Goal: Transaction & Acquisition: Purchase product/service

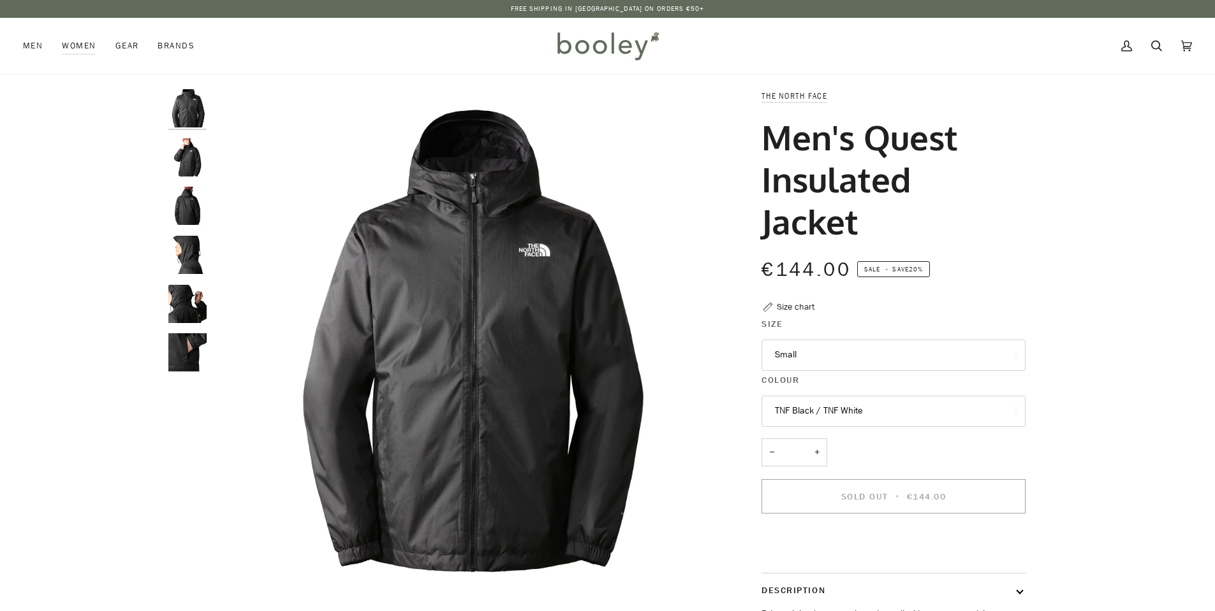
click at [608, 39] on img at bounding box center [607, 45] width 112 height 37
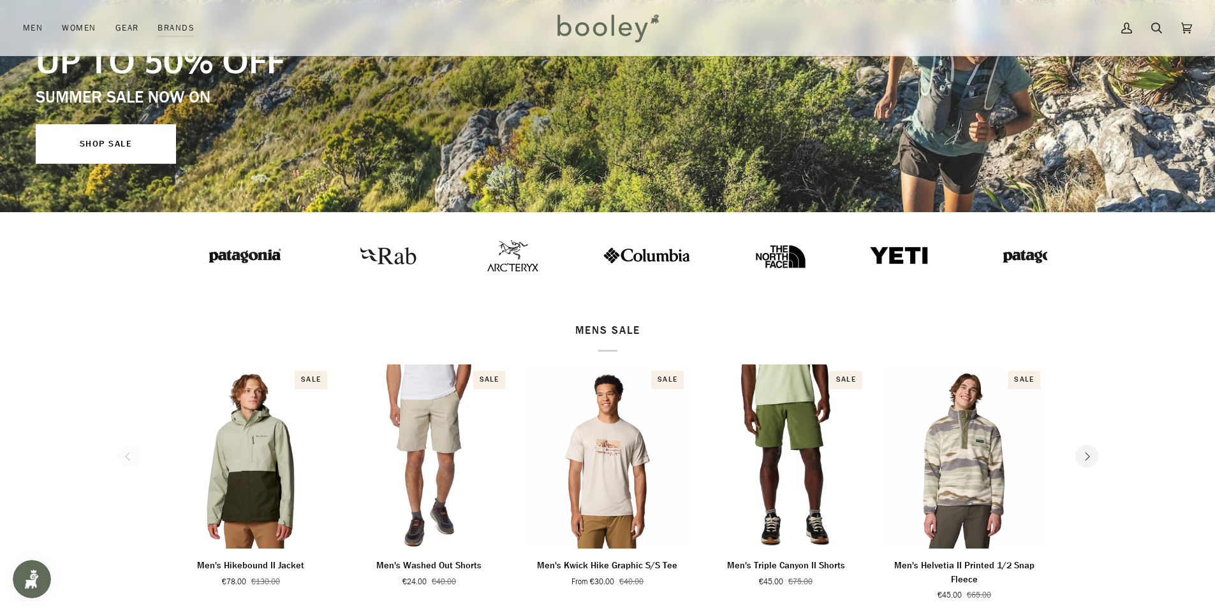
scroll to position [128, 0]
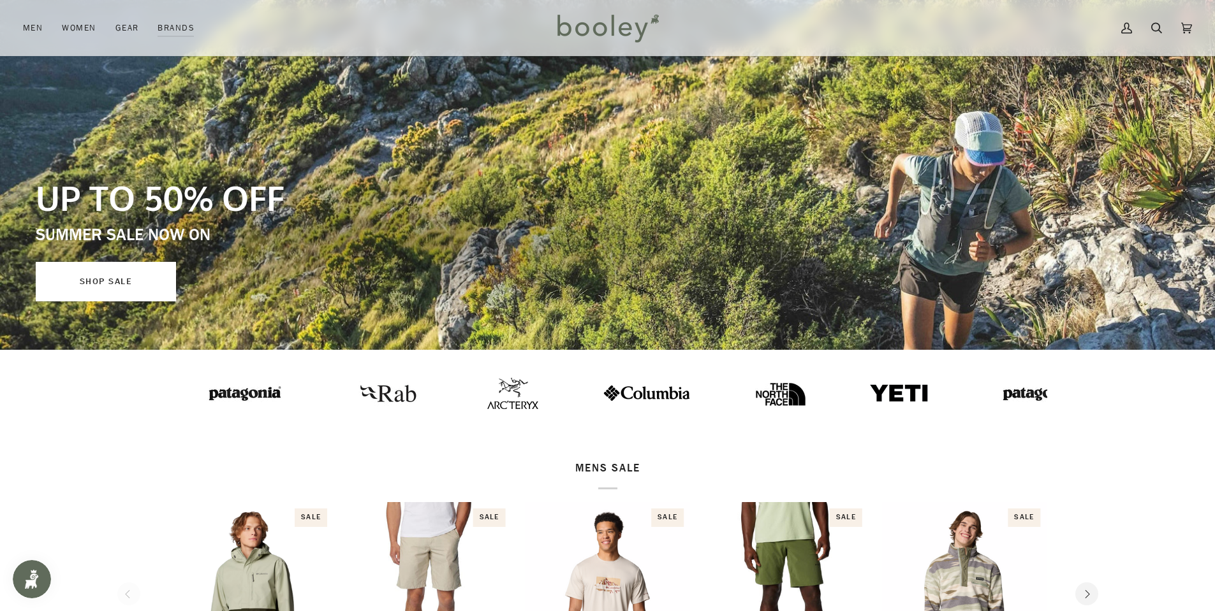
click at [108, 286] on link "SHOP SALE" at bounding box center [106, 282] width 140 height 40
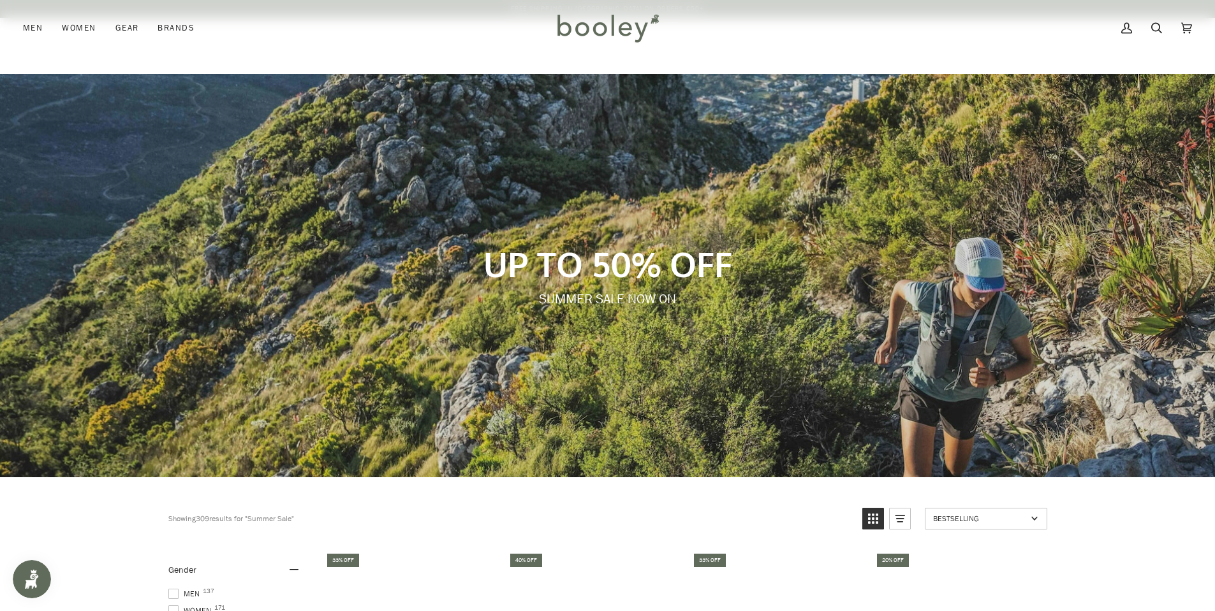
scroll to position [383, 0]
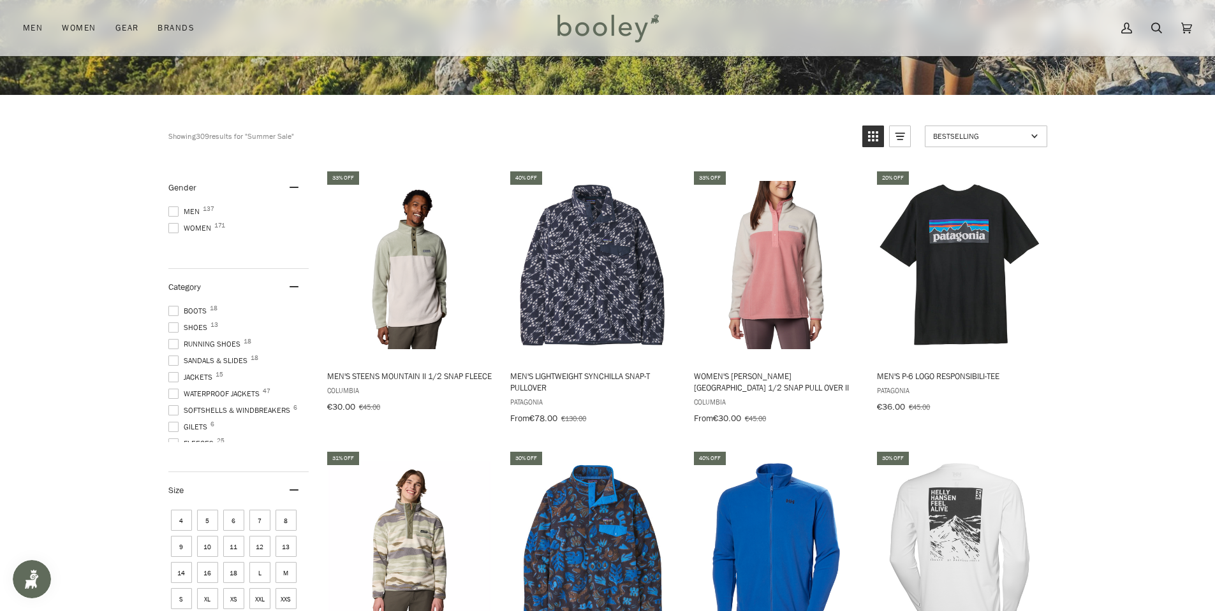
click at [173, 207] on span at bounding box center [173, 212] width 10 height 10
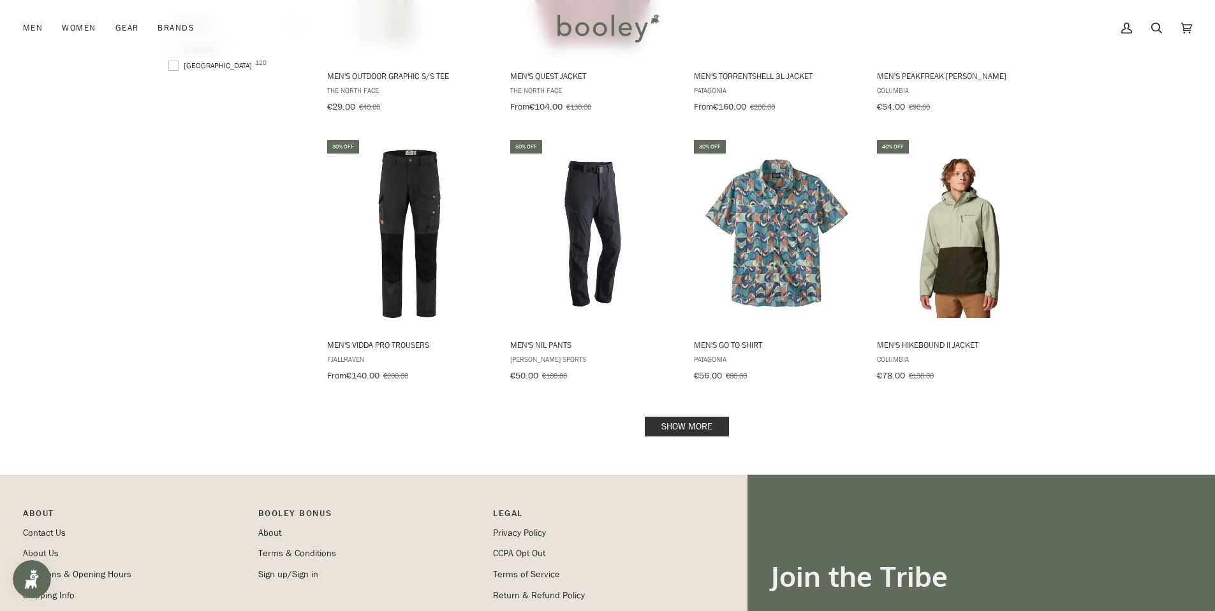
scroll to position [1502, 0]
click at [710, 418] on link "Show more" at bounding box center [687, 428] width 84 height 20
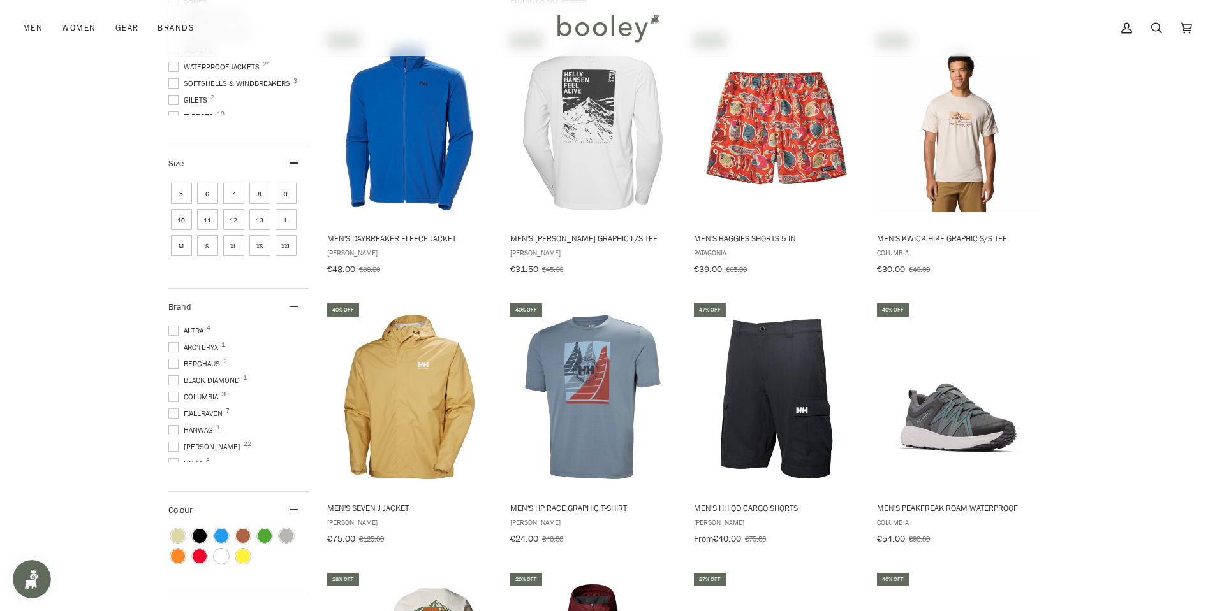
scroll to position [928, 0]
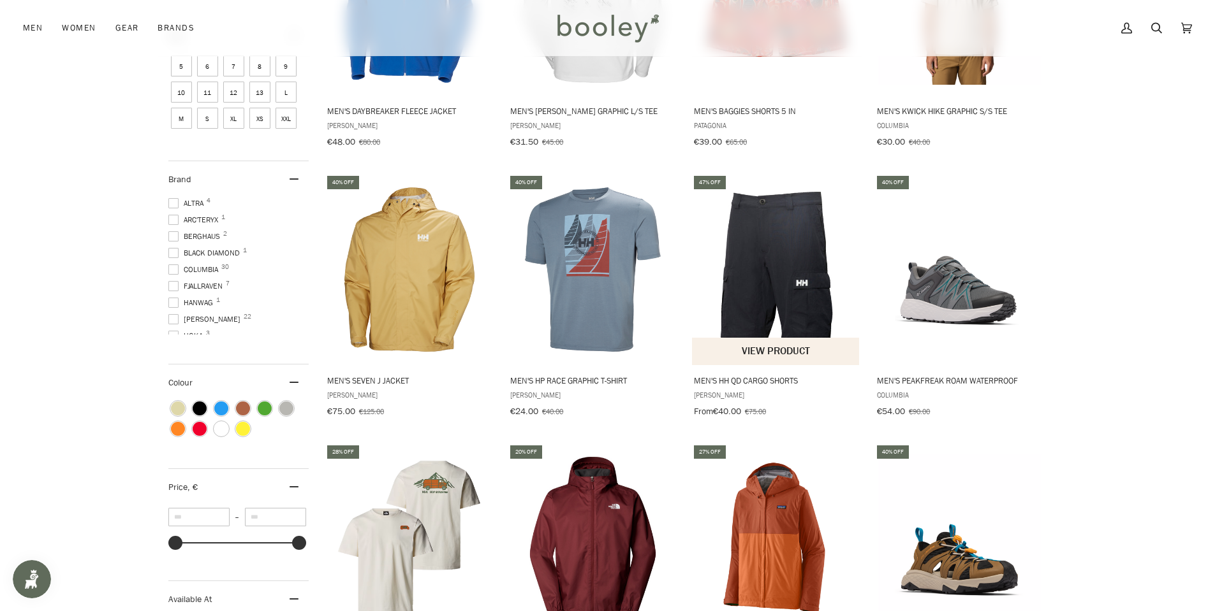
click at [771, 297] on img "Men's HH QD Cargo Shorts" at bounding box center [776, 270] width 169 height 169
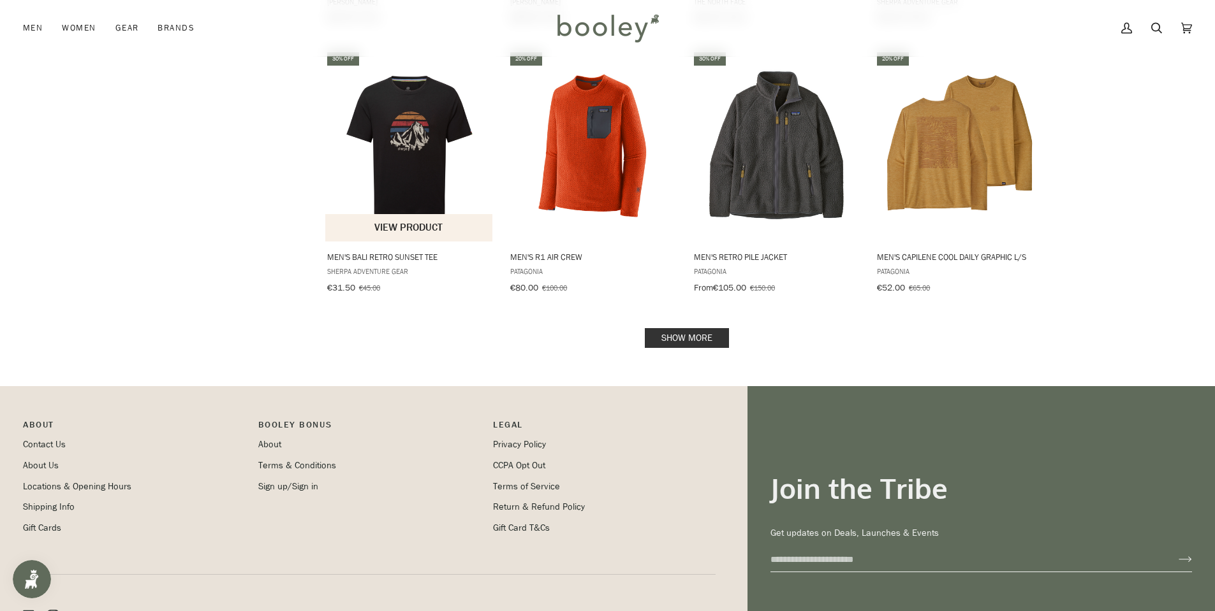
scroll to position [2776, 0]
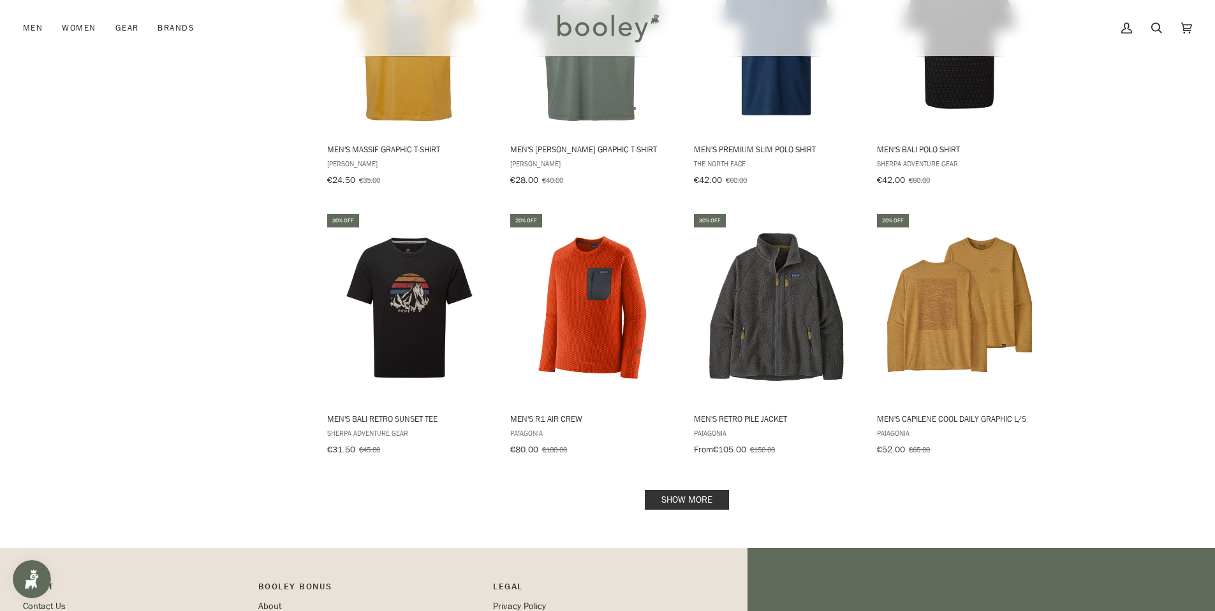
click at [668, 490] on link "Show more" at bounding box center [687, 500] width 84 height 20
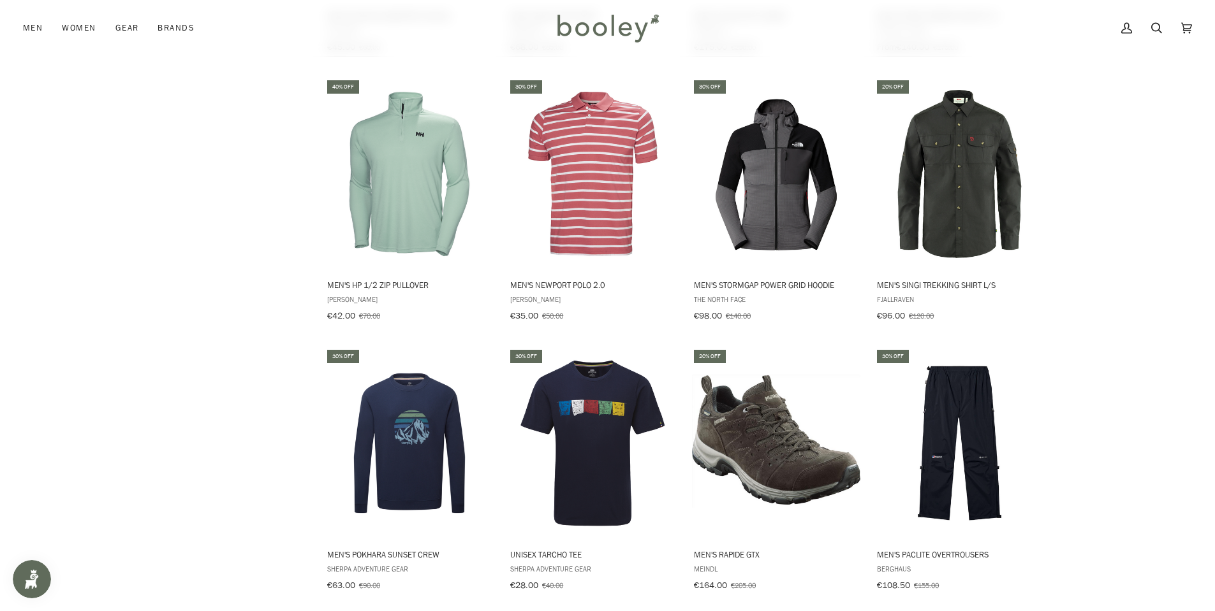
scroll to position [4242, 0]
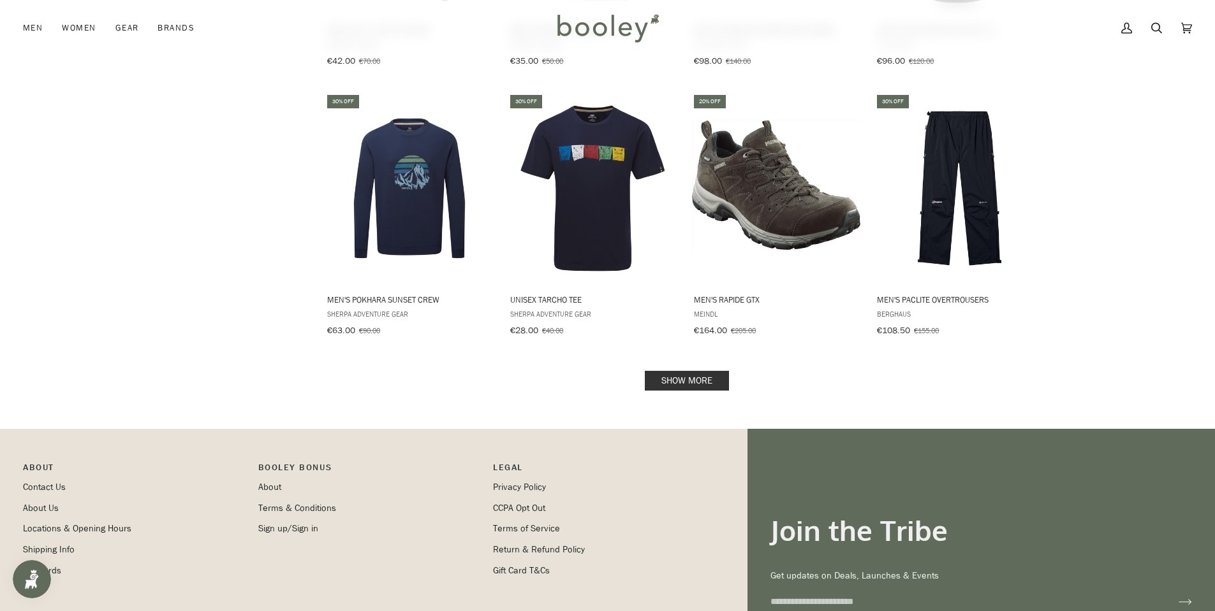
drag, startPoint x: 691, startPoint y: 342, endPoint x: 677, endPoint y: 340, distance: 14.2
click at [650, 371] on link "Show more" at bounding box center [687, 381] width 84 height 20
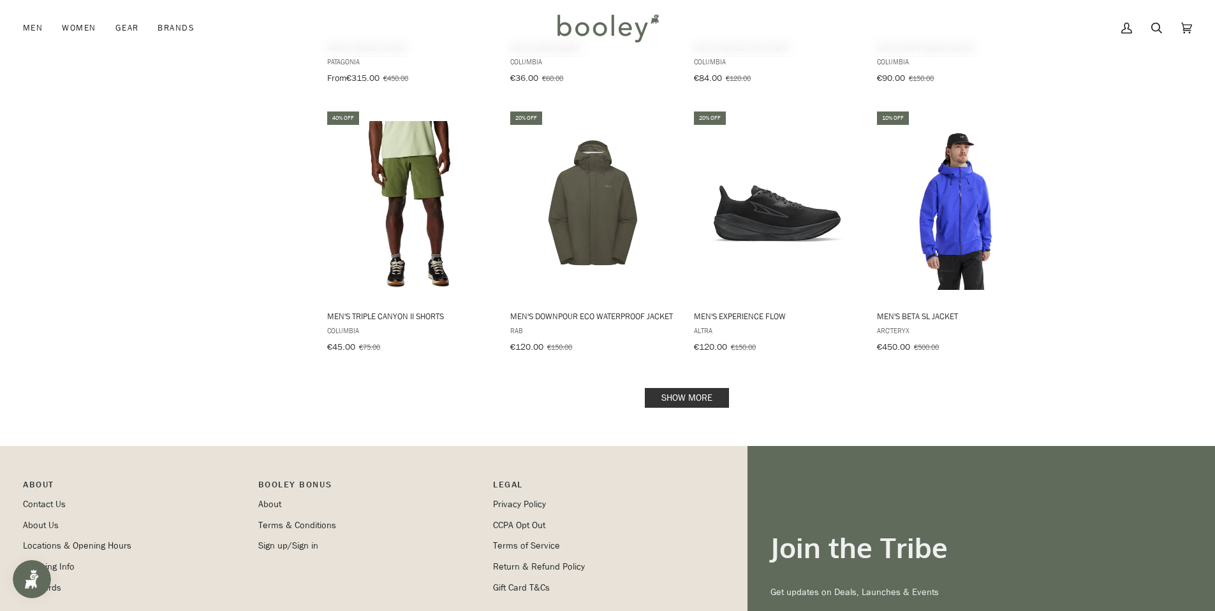
scroll to position [5581, 0]
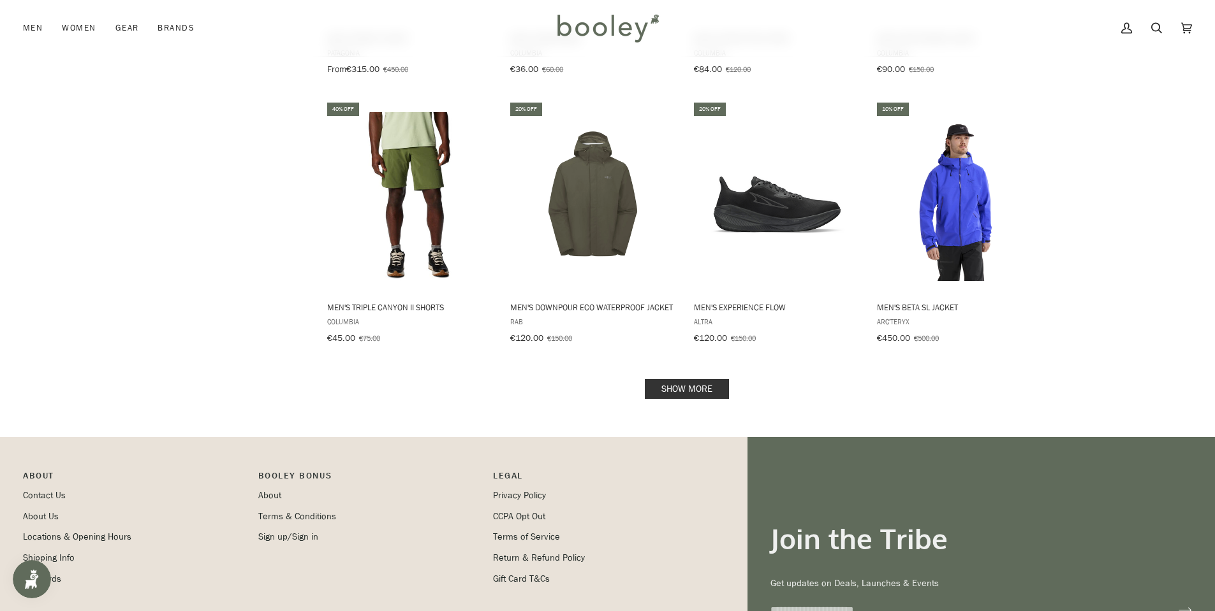
click at [697, 379] on link "Show more" at bounding box center [687, 389] width 84 height 20
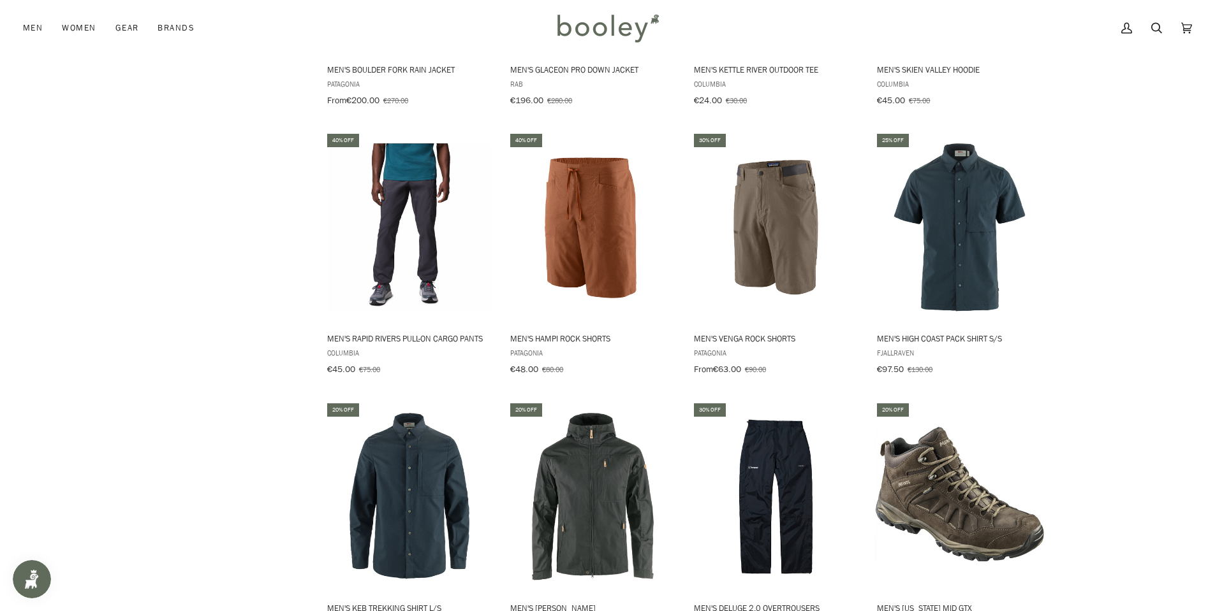
scroll to position [6091, 0]
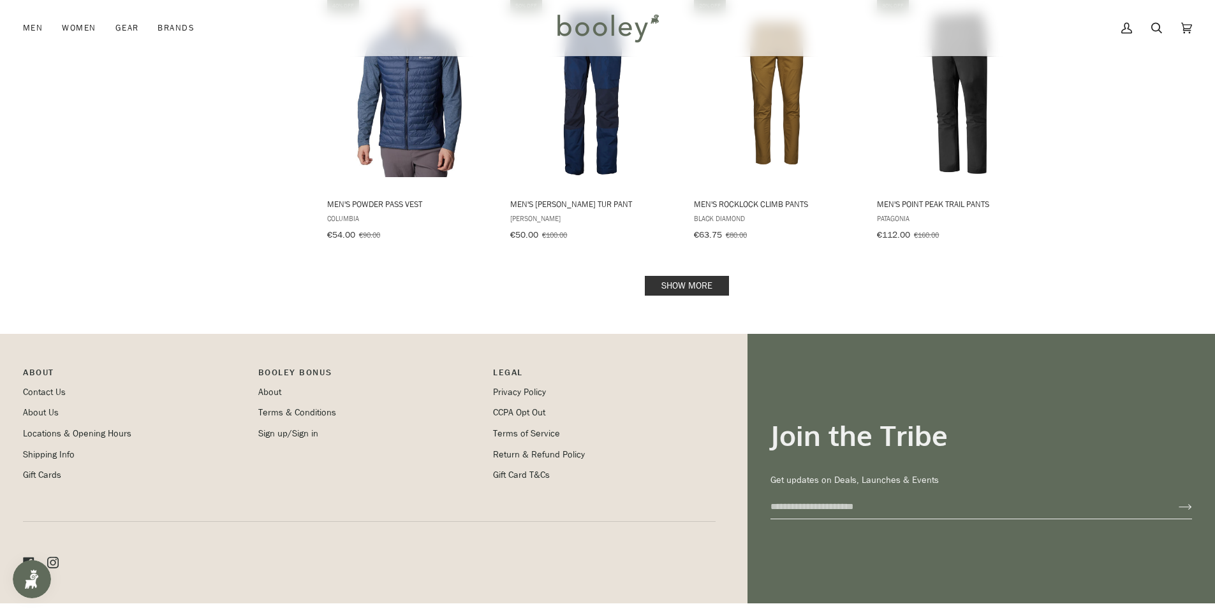
click at [687, 276] on link "Show more" at bounding box center [687, 286] width 84 height 20
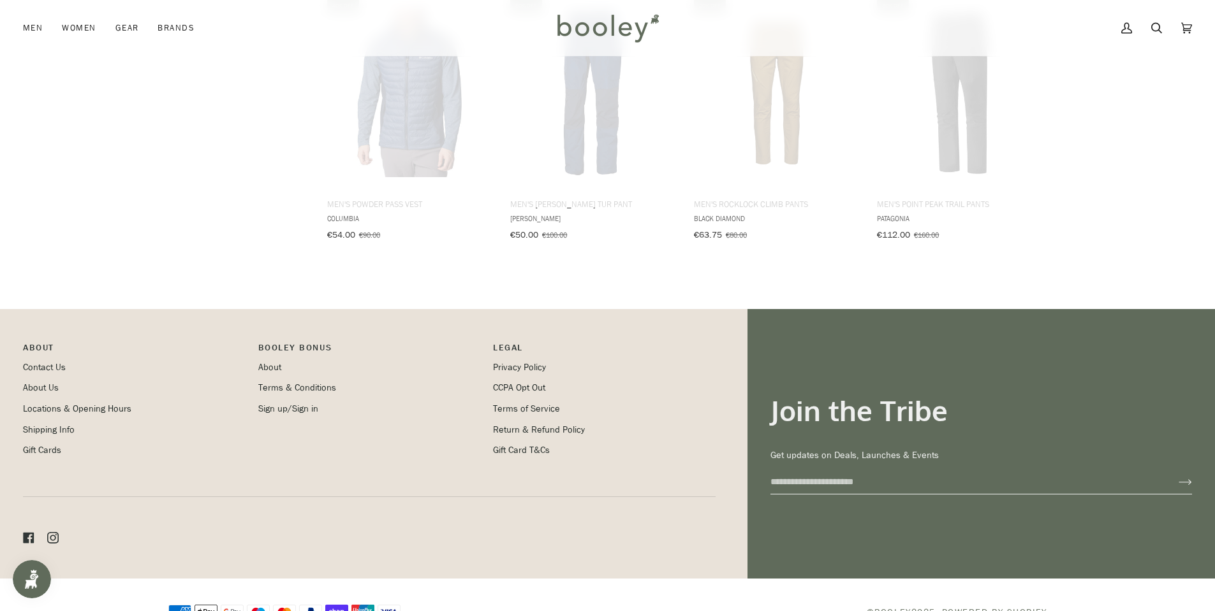
scroll to position [7018, 0]
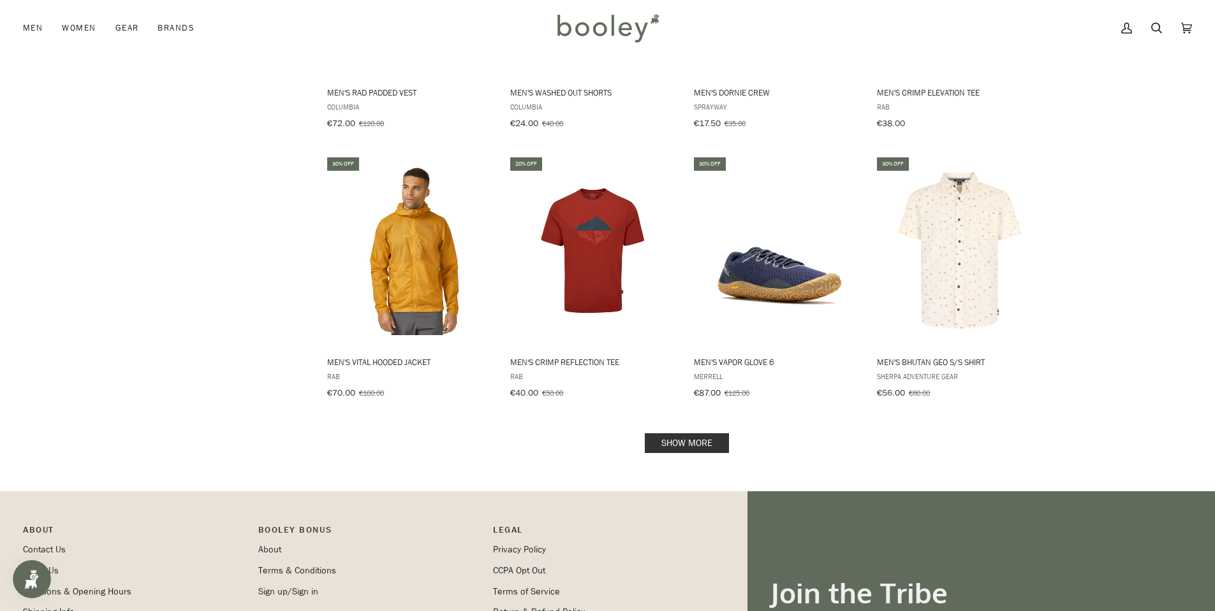
scroll to position [8230, 0]
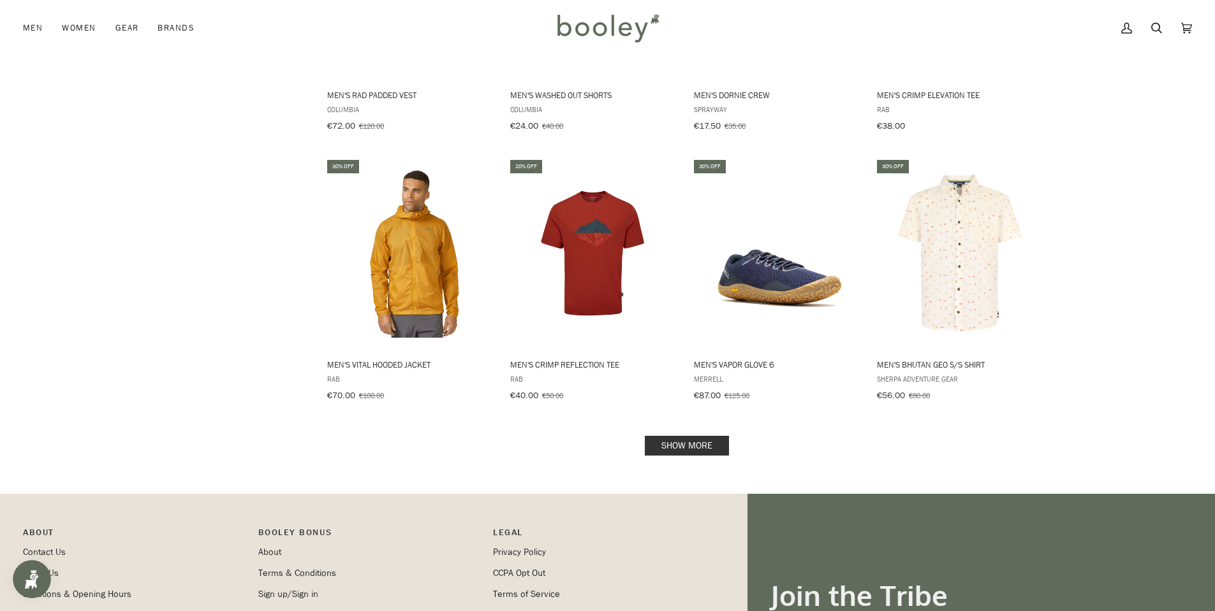
click at [662, 436] on link "Show more" at bounding box center [687, 446] width 84 height 20
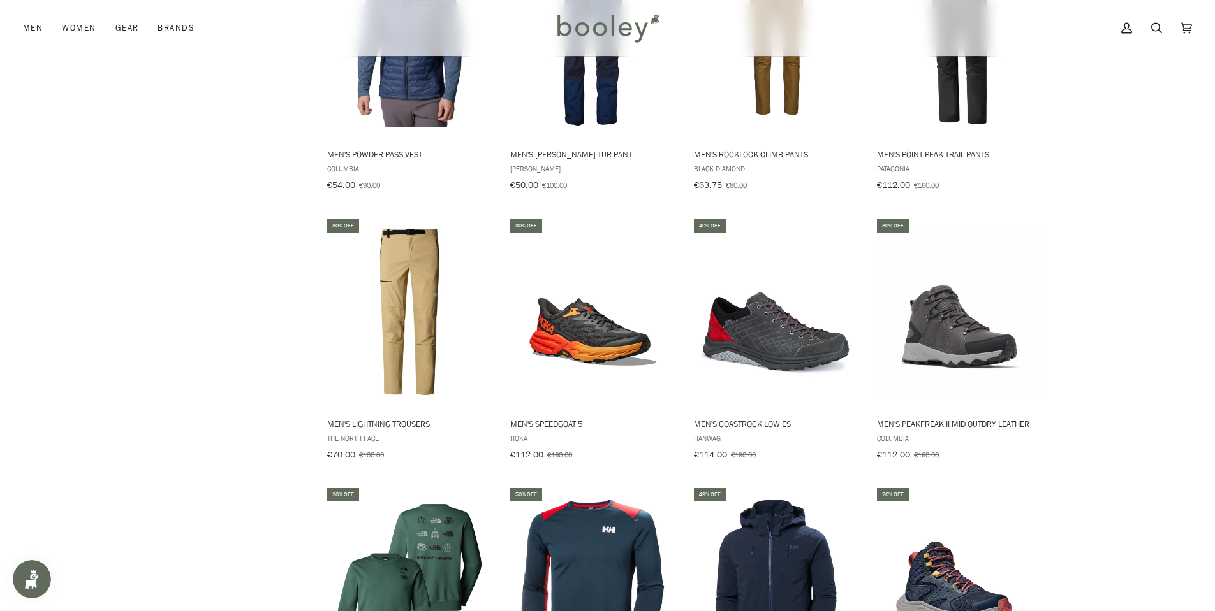
scroll to position [7079, 0]
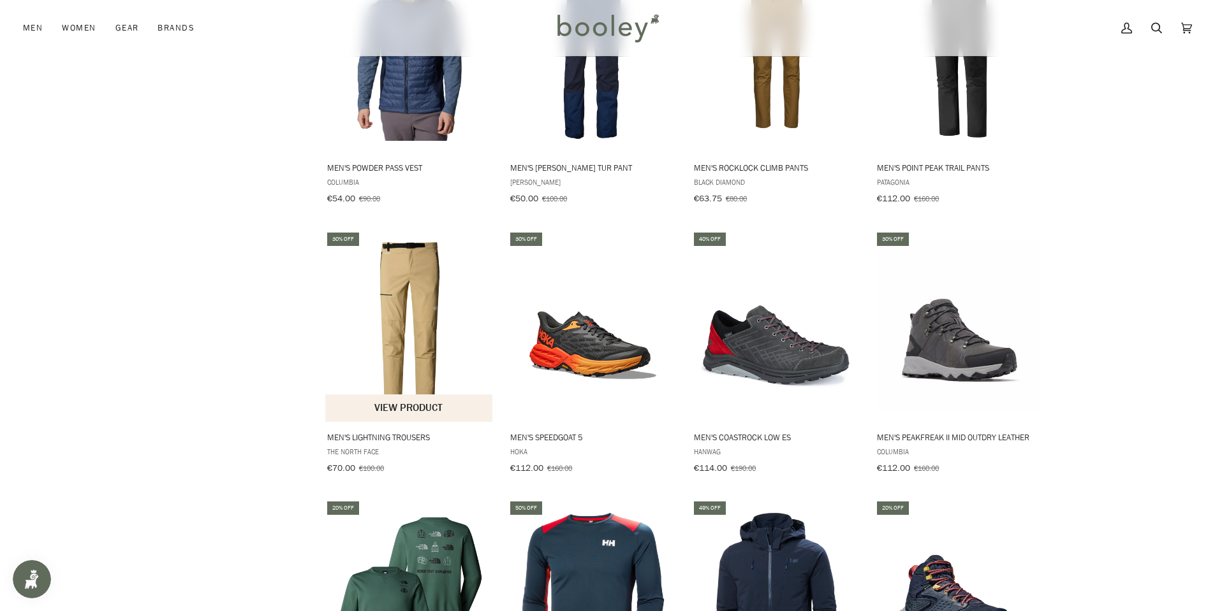
click at [381, 272] on img "Men's Lightning Trousers" at bounding box center [409, 326] width 169 height 169
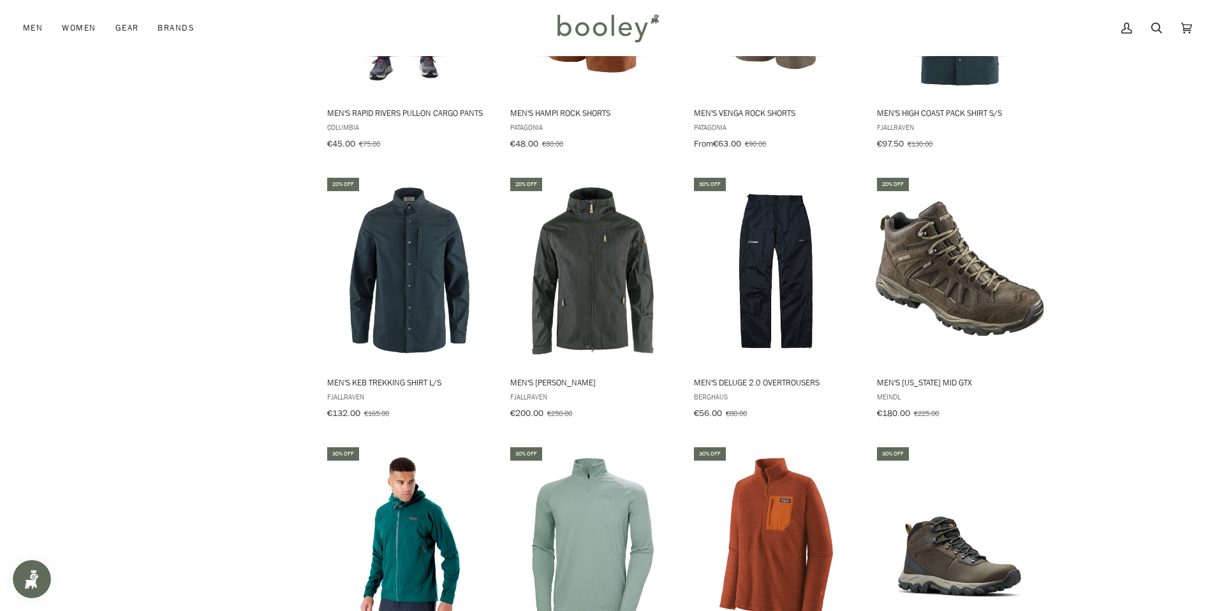
scroll to position [5932, 0]
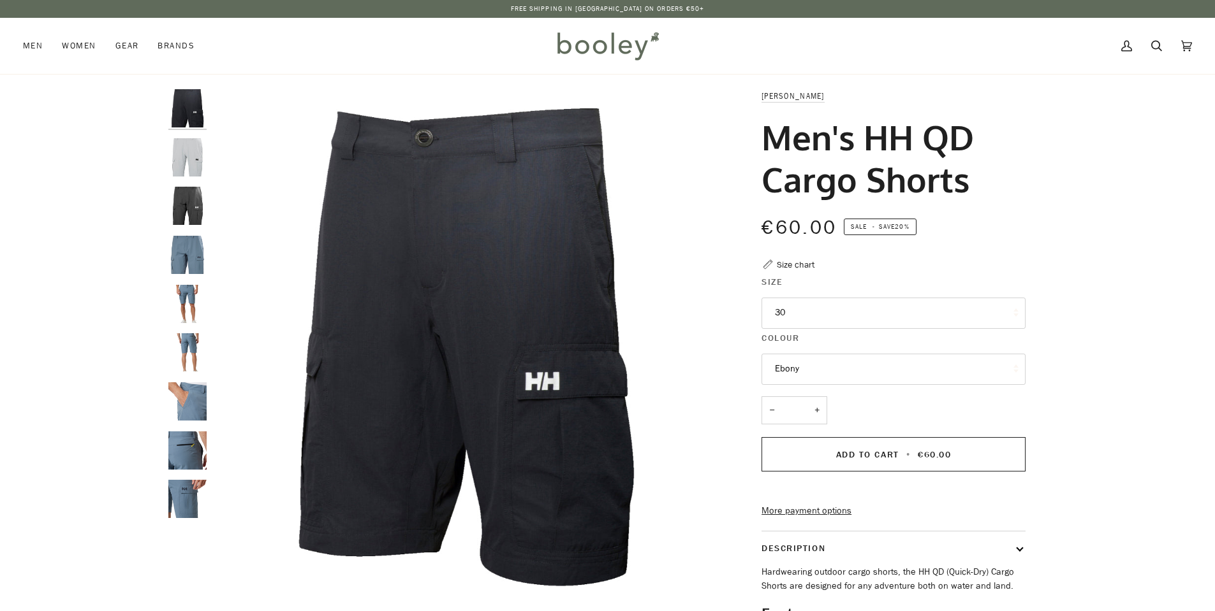
click at [815, 316] on button "30" at bounding box center [893, 313] width 264 height 31
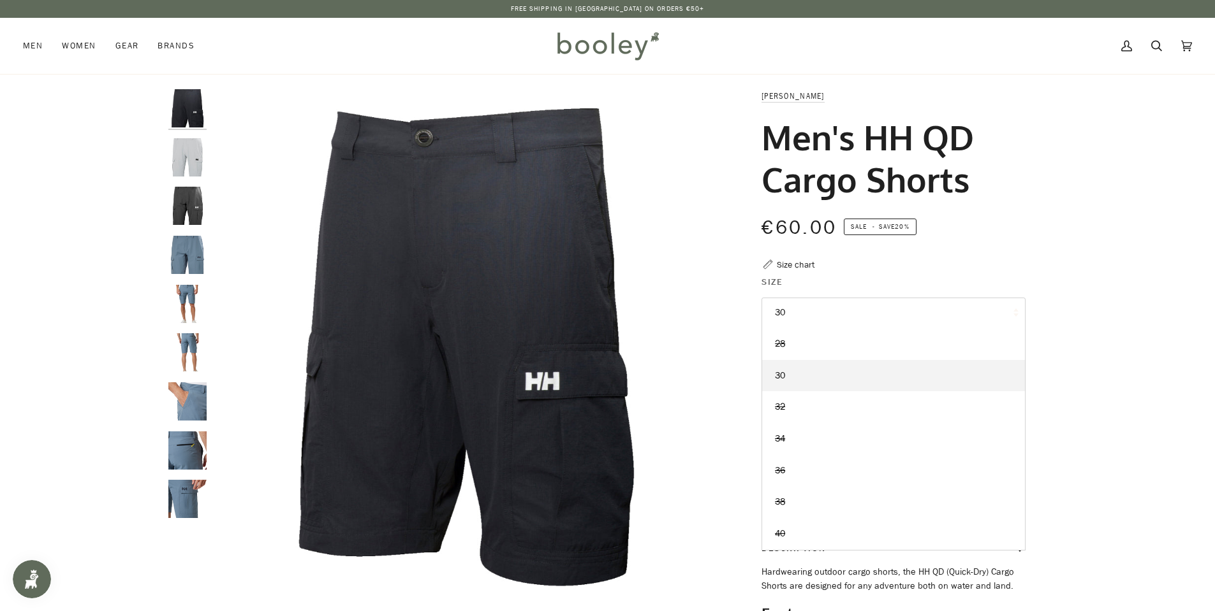
click at [738, 399] on div "Helly Hansen Men's HH QD Cargo Shorts €60.00 Sale • Save 20% Size chart Size 30…" at bounding box center [881, 428] width 287 height 679
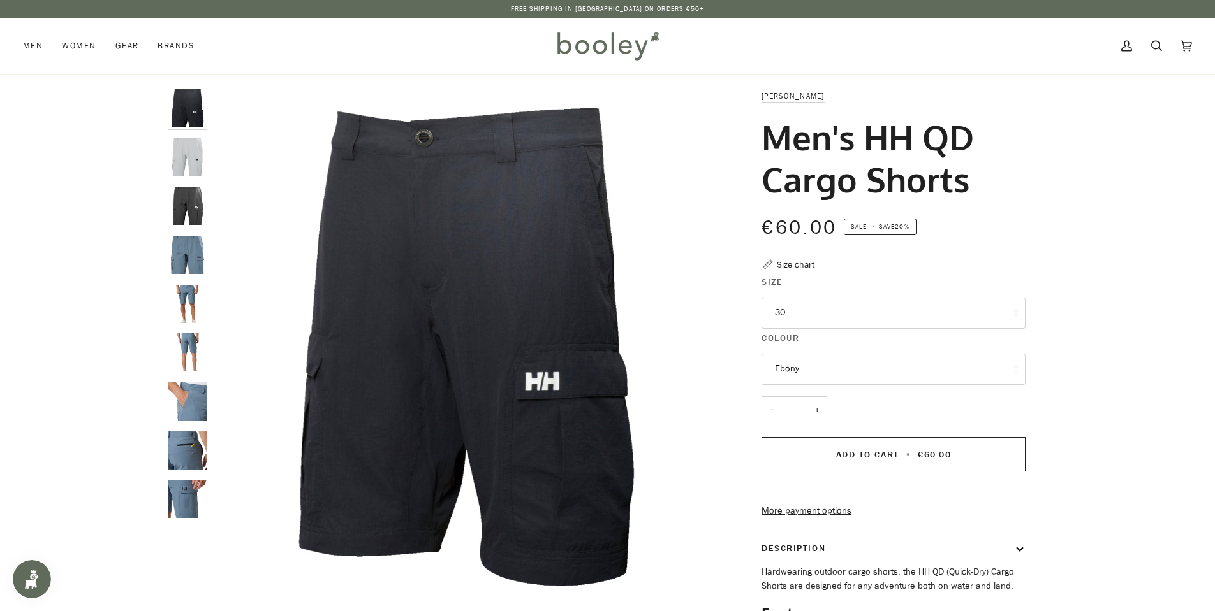
click at [186, 245] on img "Helly Hansen Men's HH QD Cargo Shorts Washed Navy - Booley Galway" at bounding box center [187, 255] width 38 height 38
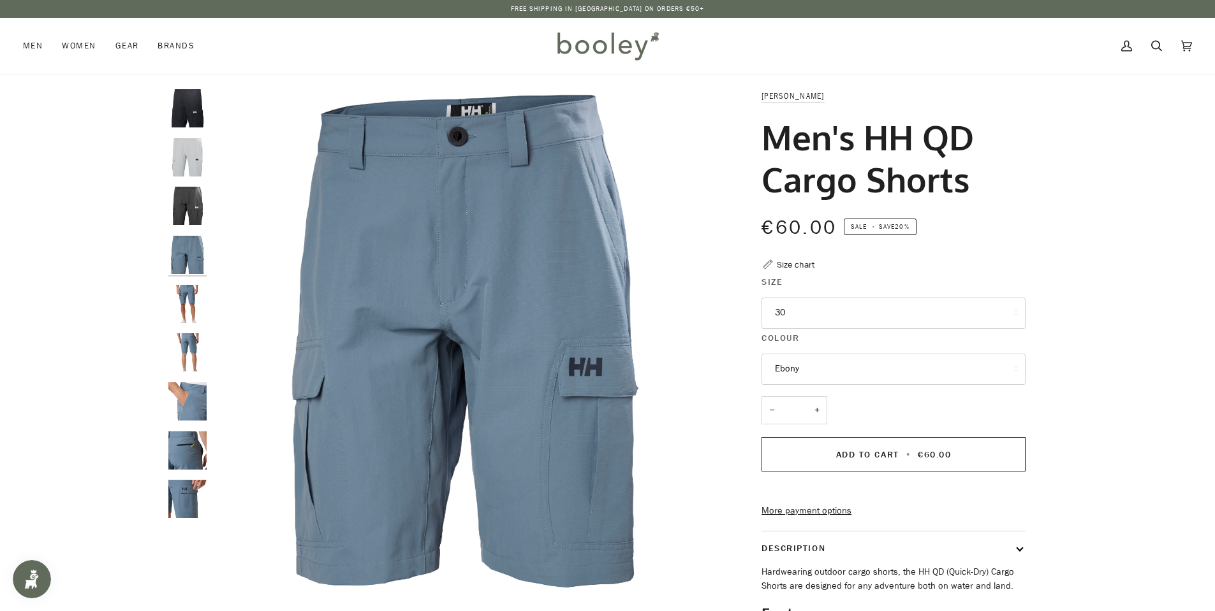
click at [211, 354] on div at bounding box center [190, 309] width 45 height 440
click at [189, 351] on img "Helly Hansen Men's HH QD Cargo Shorts Washed Navy - Booley Galway" at bounding box center [187, 352] width 38 height 38
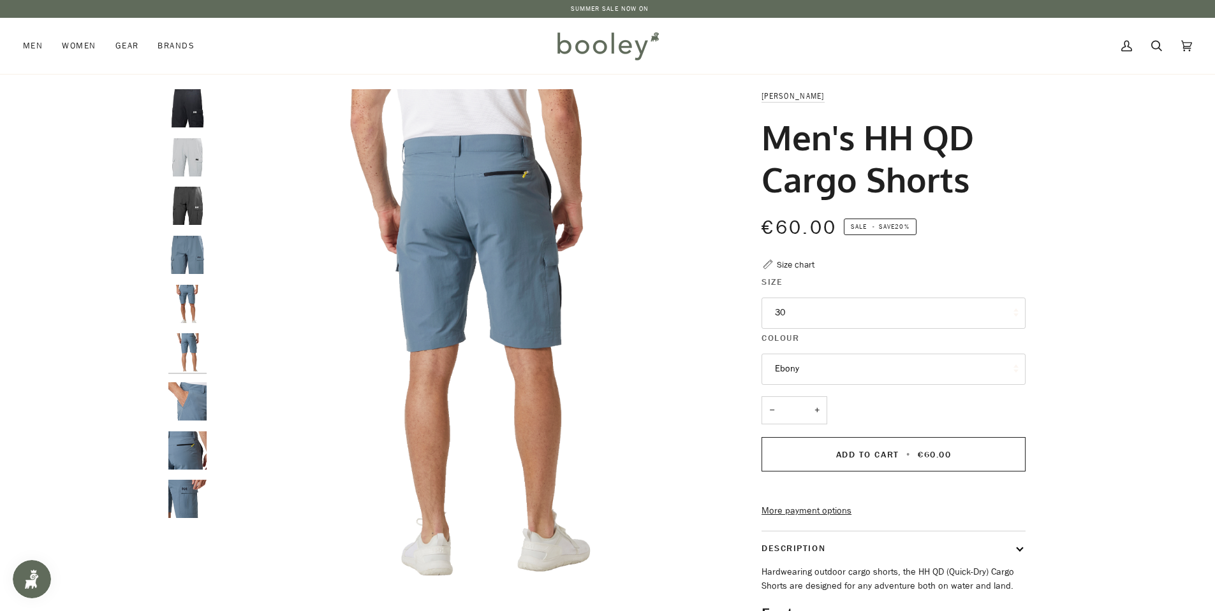
click at [189, 446] on img "Helly Hansen Men's HH QD Cargo Shorts Washed Navy - Booley Galway" at bounding box center [187, 451] width 38 height 38
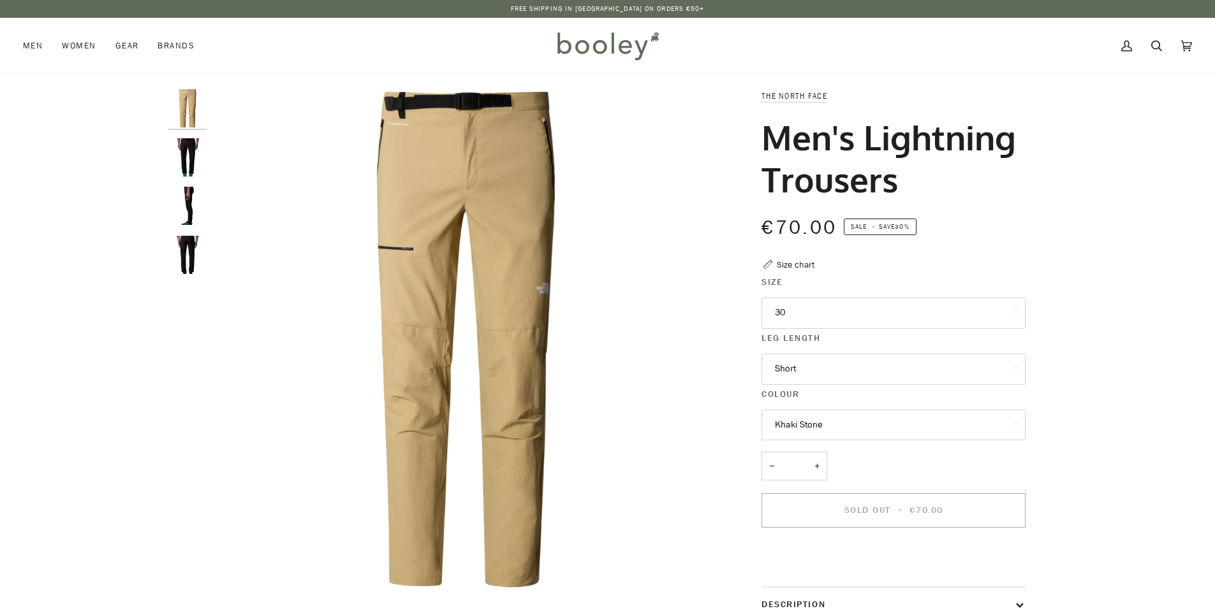
click at [183, 208] on img "The North Face Men's Lightning Trousers - Booley Galway" at bounding box center [187, 206] width 38 height 38
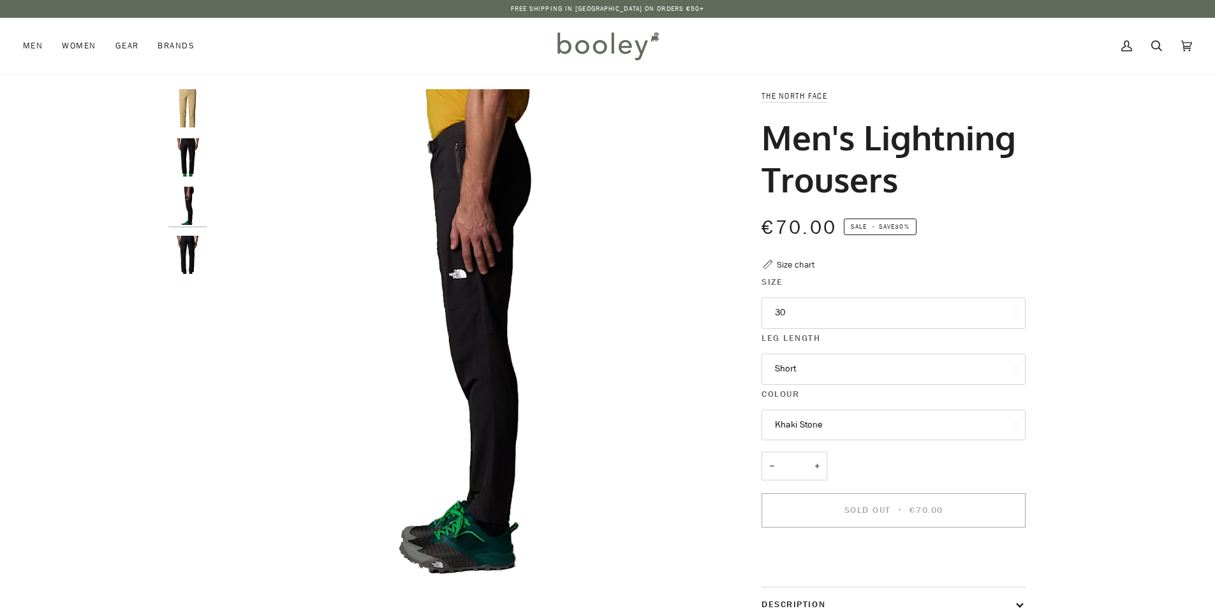
click at [185, 256] on img "The North Face Men's Lightning Trousers - Booley Galway" at bounding box center [187, 255] width 38 height 38
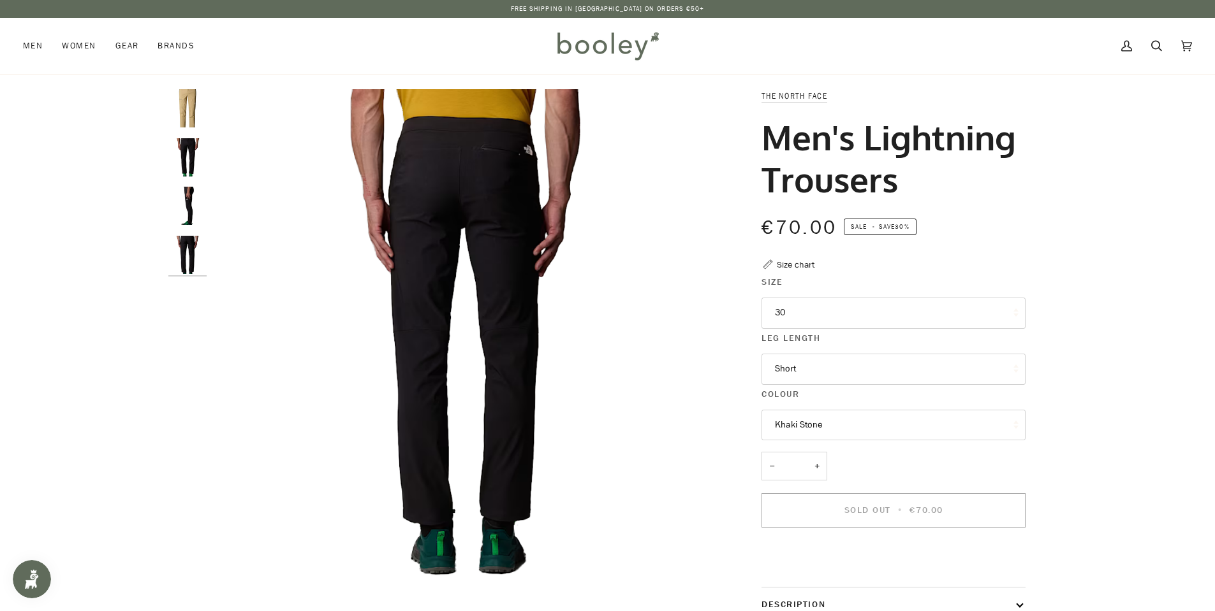
click at [175, 174] on img "The North Face Men's Lightning Trousers - Booley Galway" at bounding box center [187, 157] width 38 height 38
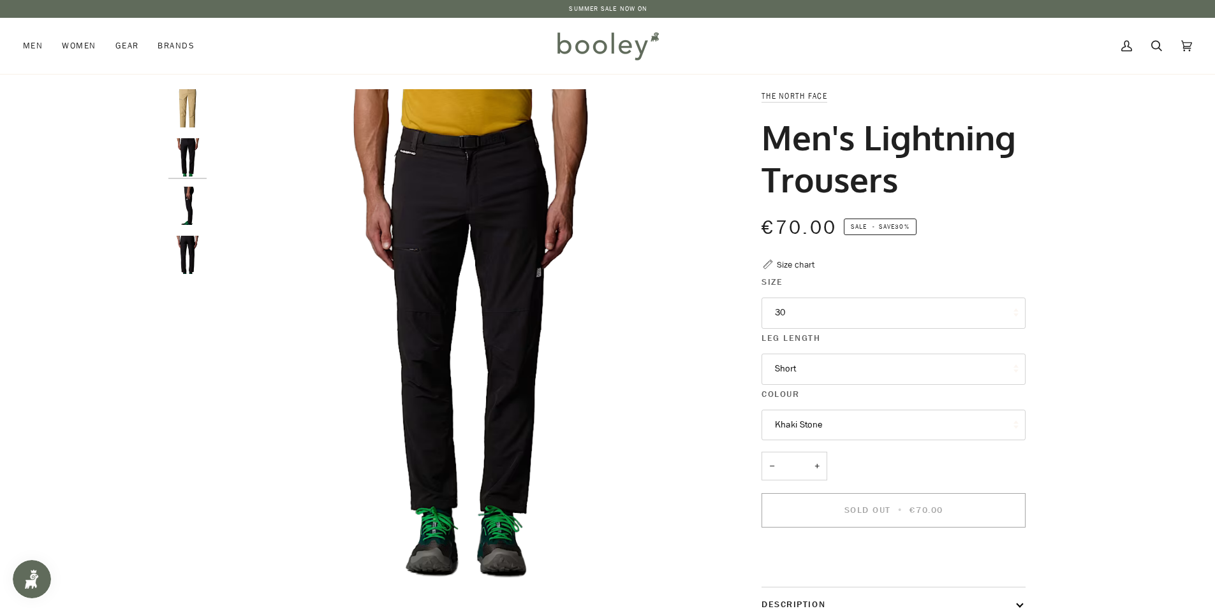
click at [787, 329] on button "30" at bounding box center [893, 313] width 264 height 31
click at [498, 551] on img "The North Face Men's Lightning Trousers - Booley Galway" at bounding box center [465, 341] width 504 height 504
drag, startPoint x: 565, startPoint y: 551, endPoint x: 560, endPoint y: 538, distance: 13.5
